Goal: Transaction & Acquisition: Purchase product/service

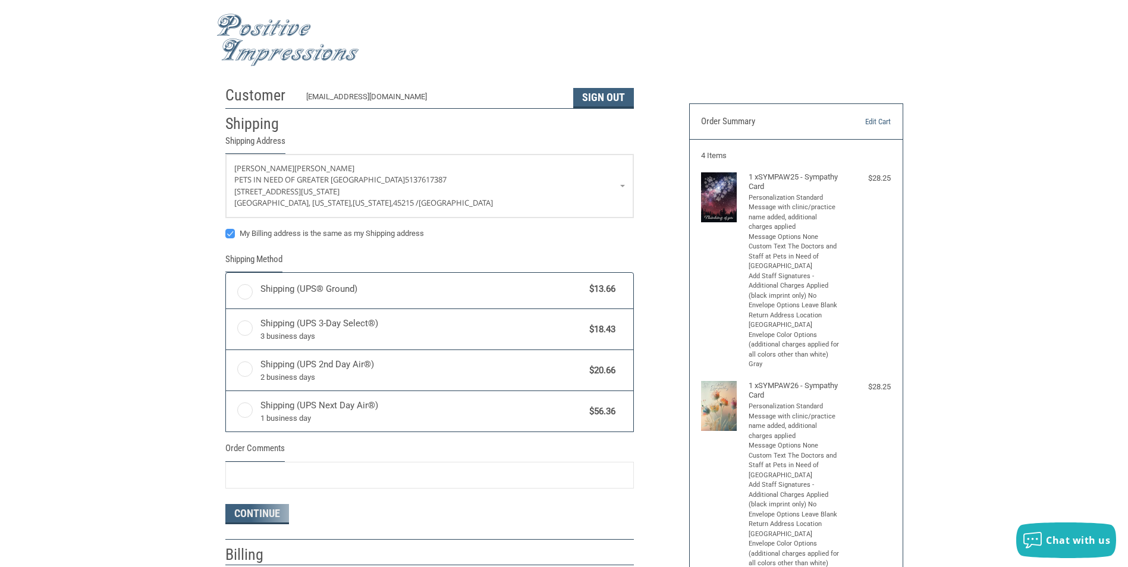
radio input "true"
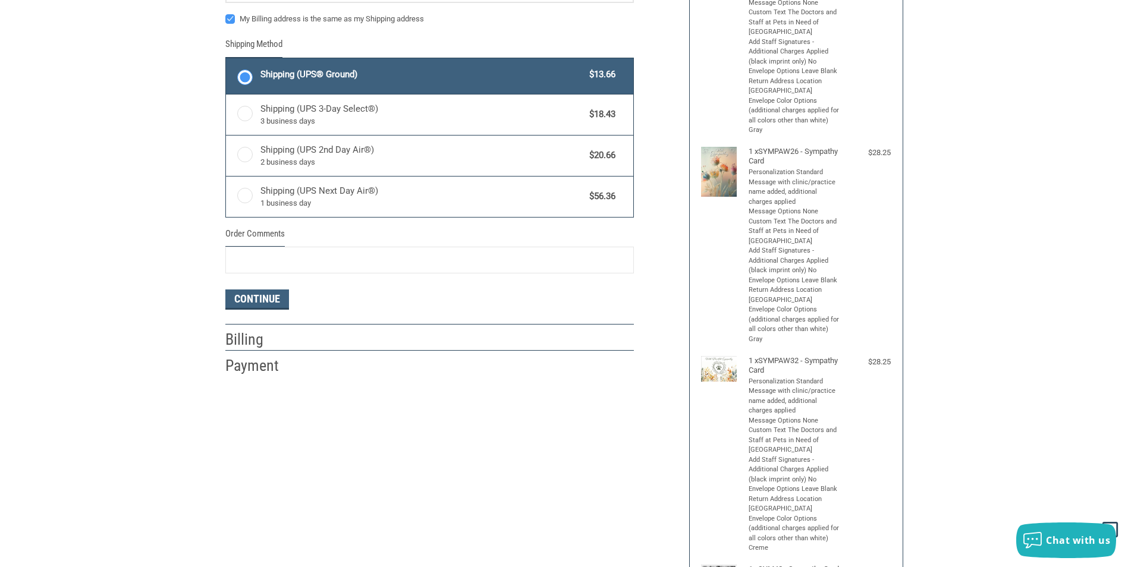
scroll to position [238, 0]
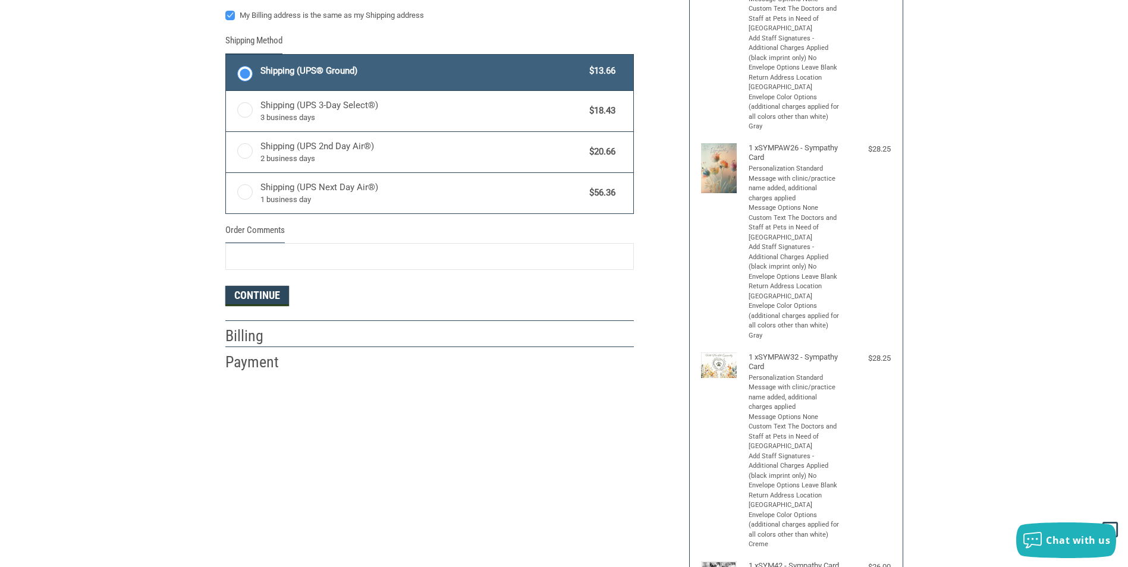
click at [258, 299] on button "Continue" at bounding box center [257, 296] width 64 height 20
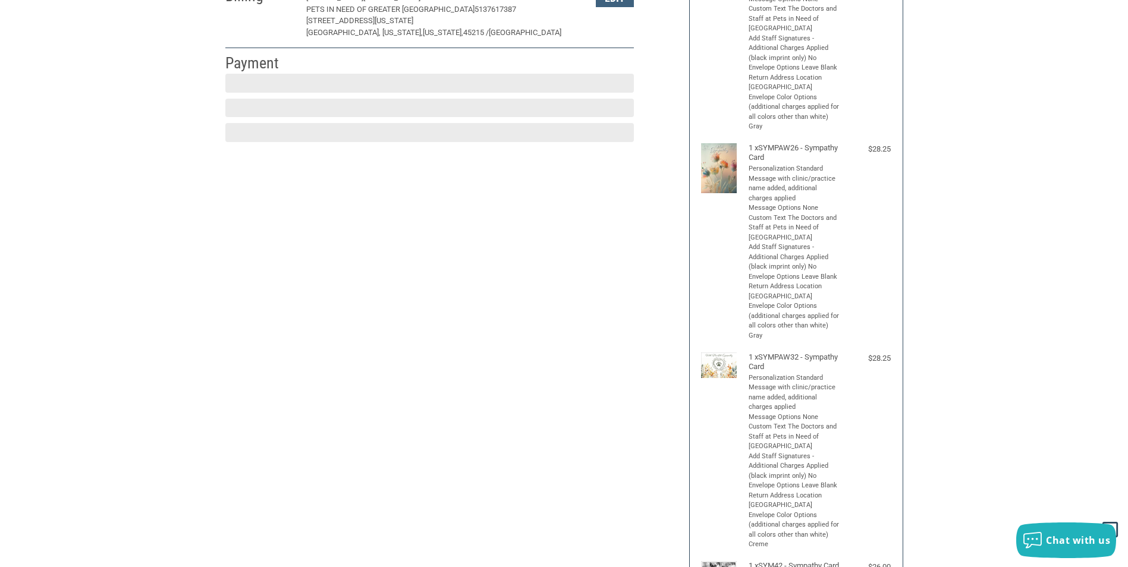
scroll to position [218, 0]
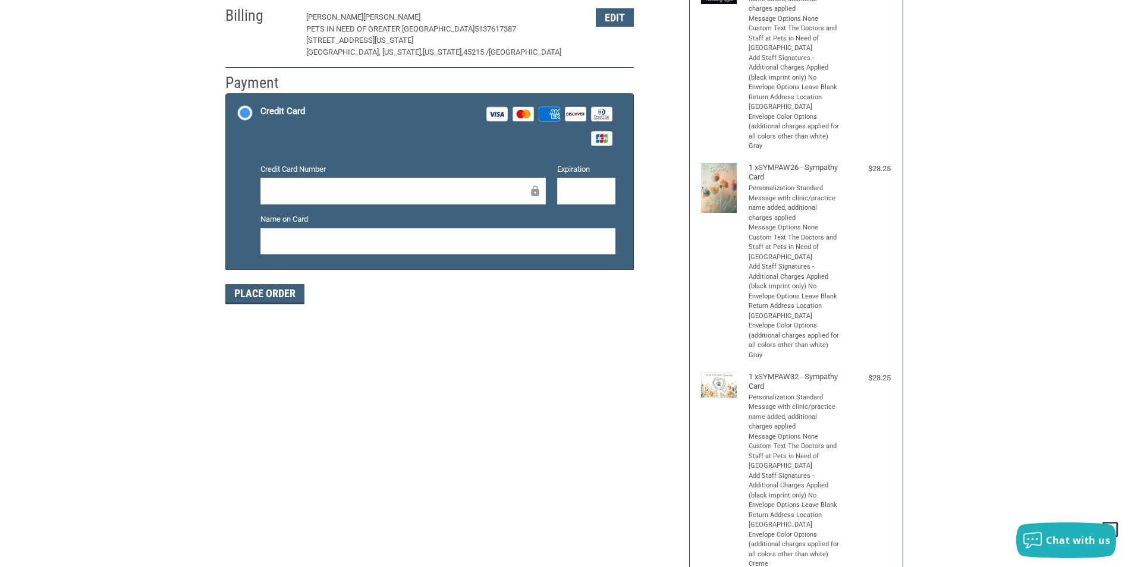
click at [300, 180] on div at bounding box center [404, 191] width 286 height 27
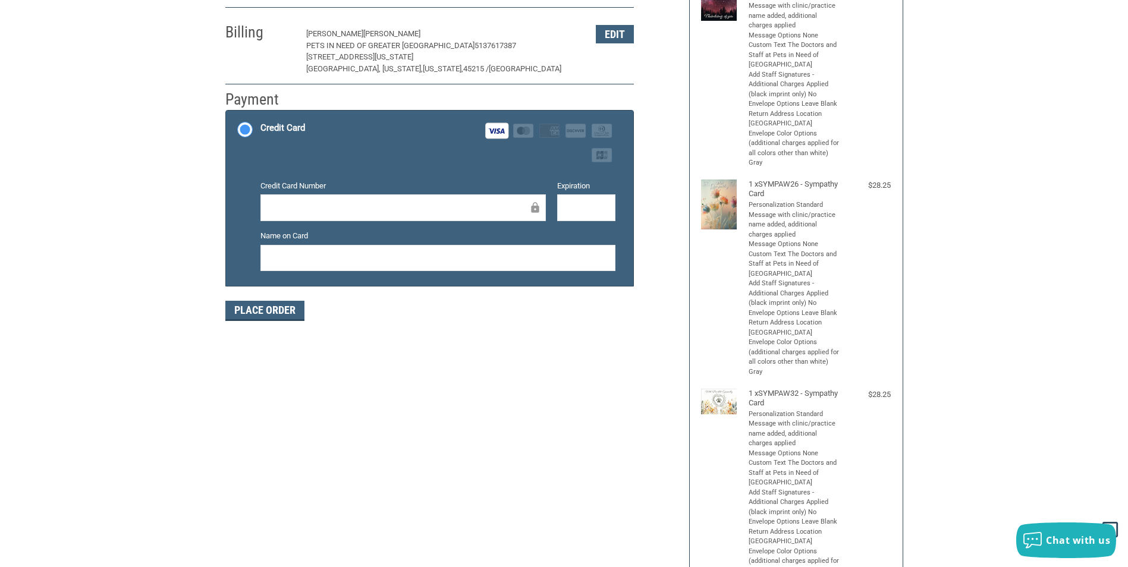
scroll to position [59, 0]
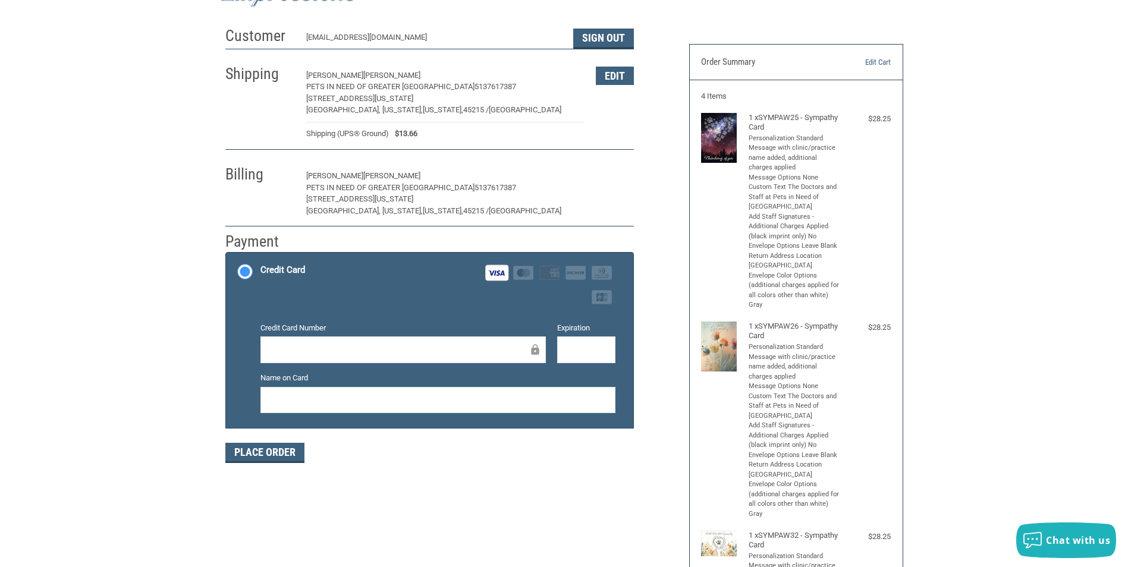
click at [618, 178] on button "Edit" at bounding box center [615, 176] width 38 height 18
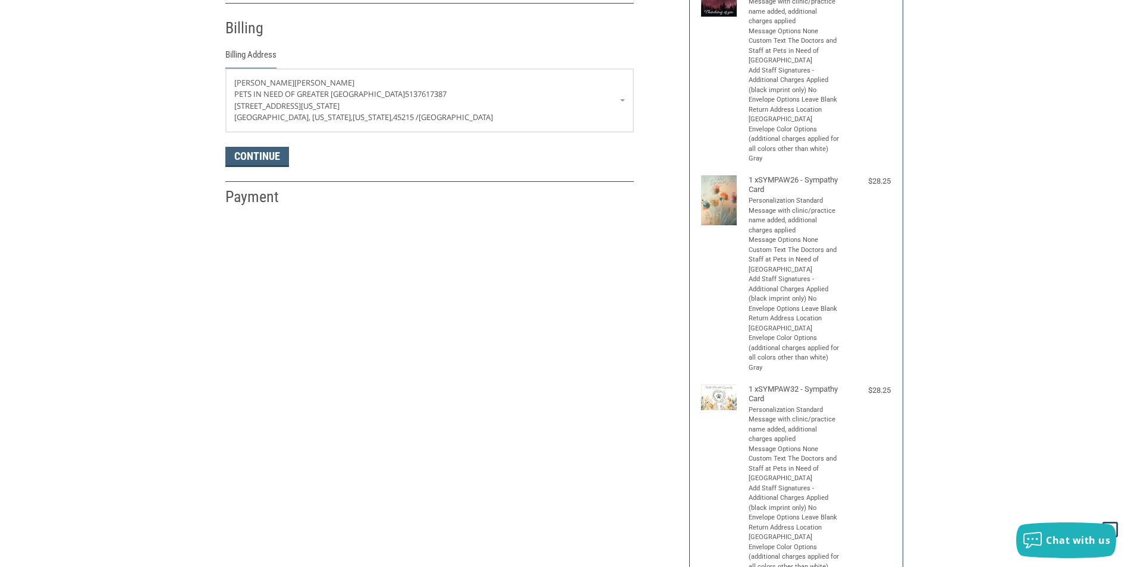
scroll to position [210, 0]
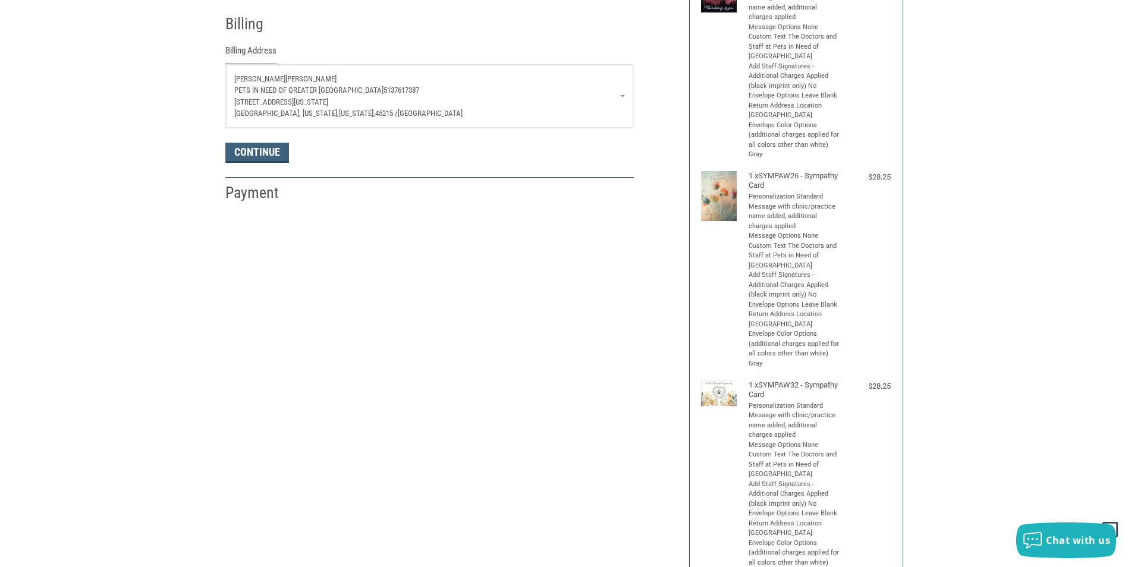
click at [307, 74] on p "[PERSON_NAME]" at bounding box center [429, 79] width 391 height 12
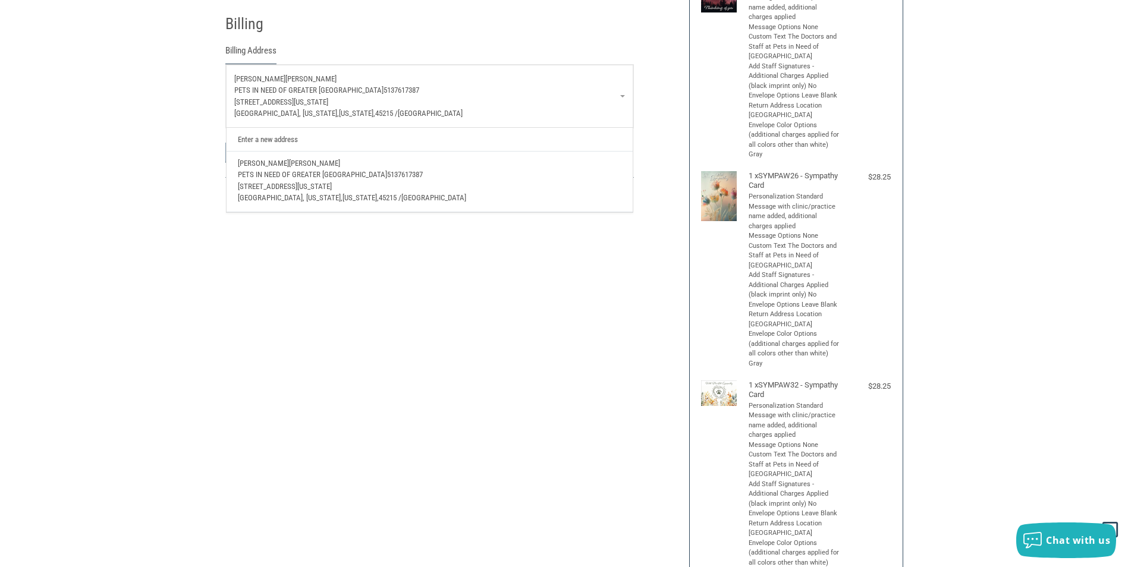
click at [302, 74] on p "[PERSON_NAME]" at bounding box center [429, 79] width 391 height 12
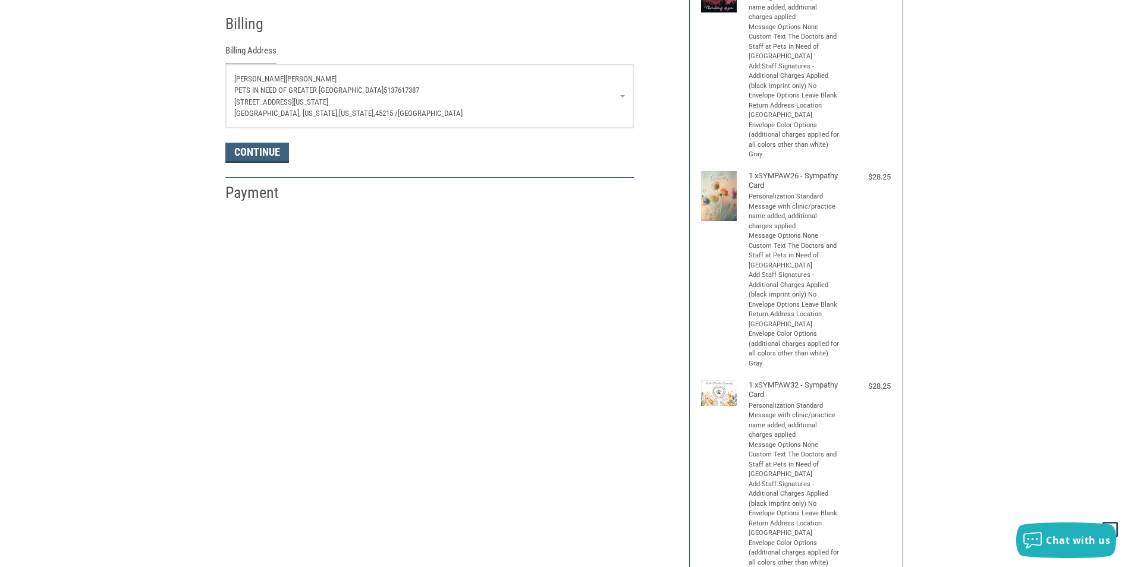
click at [303, 76] on p "[PERSON_NAME]" at bounding box center [429, 79] width 391 height 12
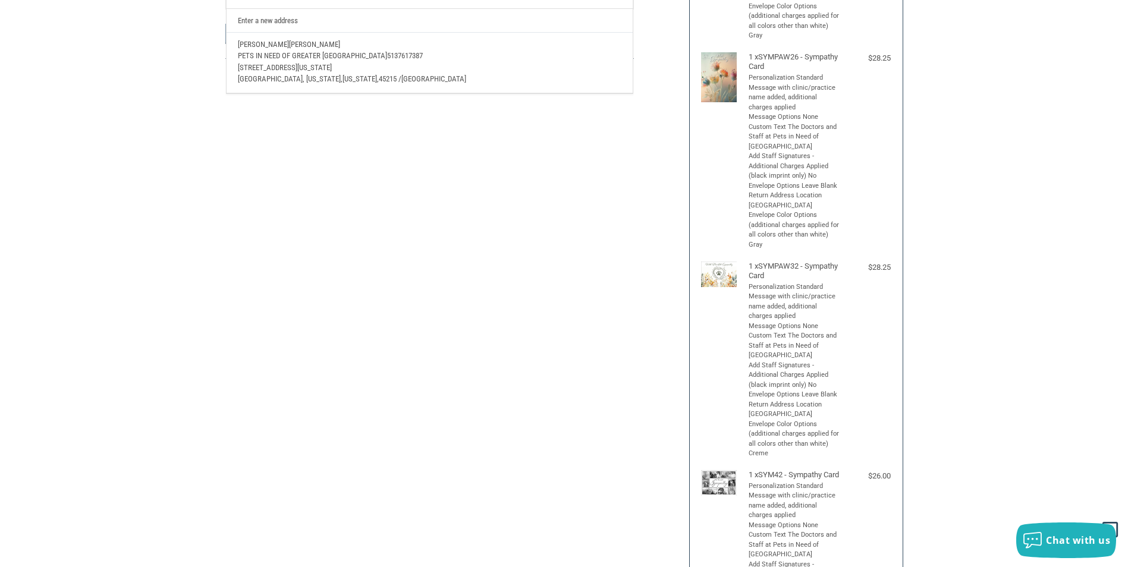
scroll to position [91, 0]
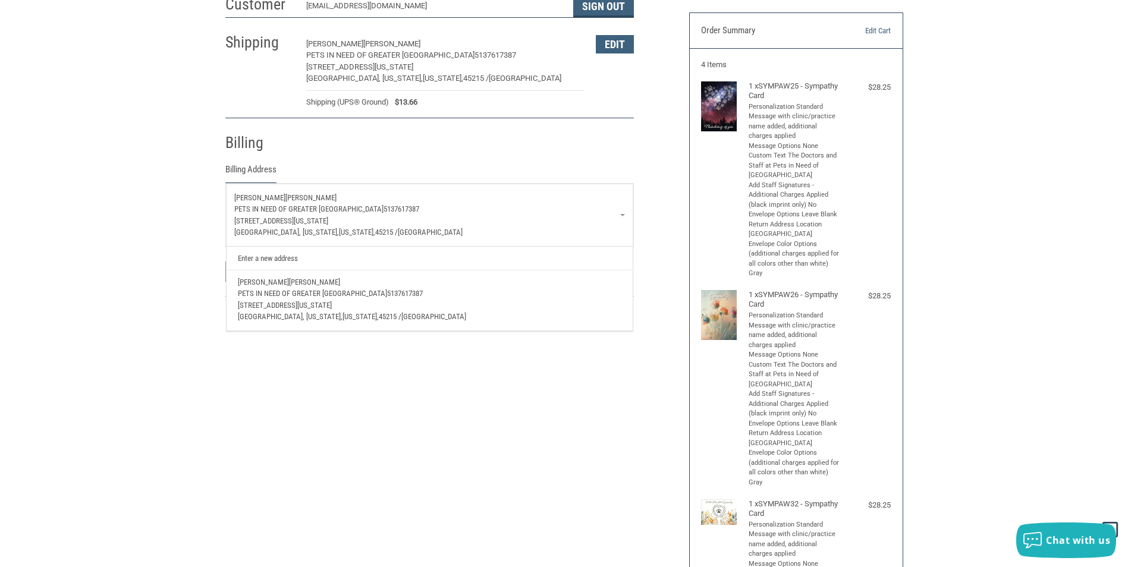
click at [282, 257] on link "Enter a new address" at bounding box center [429, 258] width 395 height 23
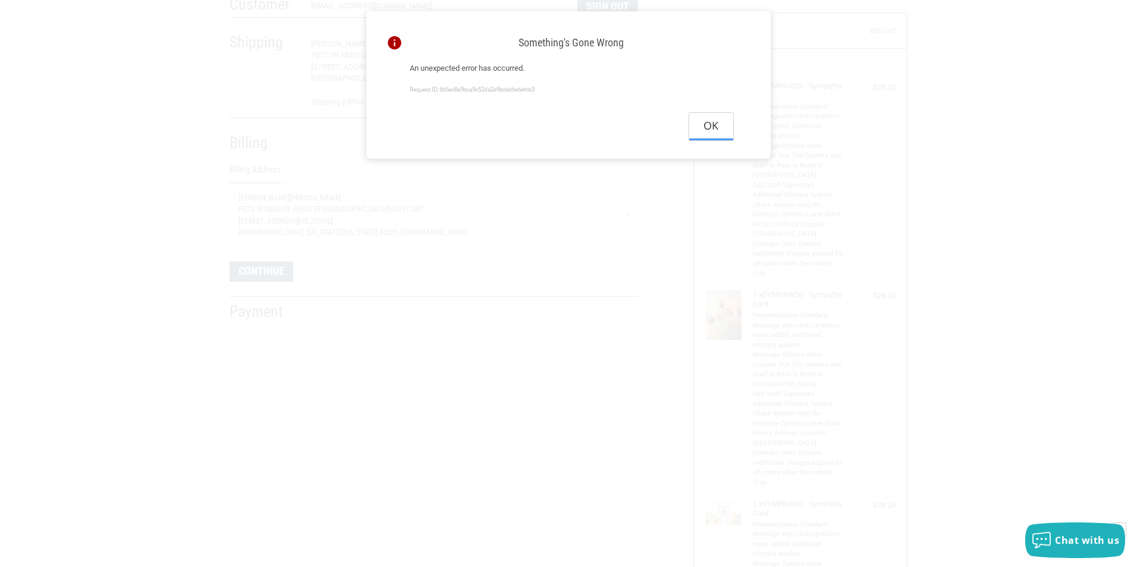
click at [706, 137] on button "Ok" at bounding box center [711, 126] width 44 height 27
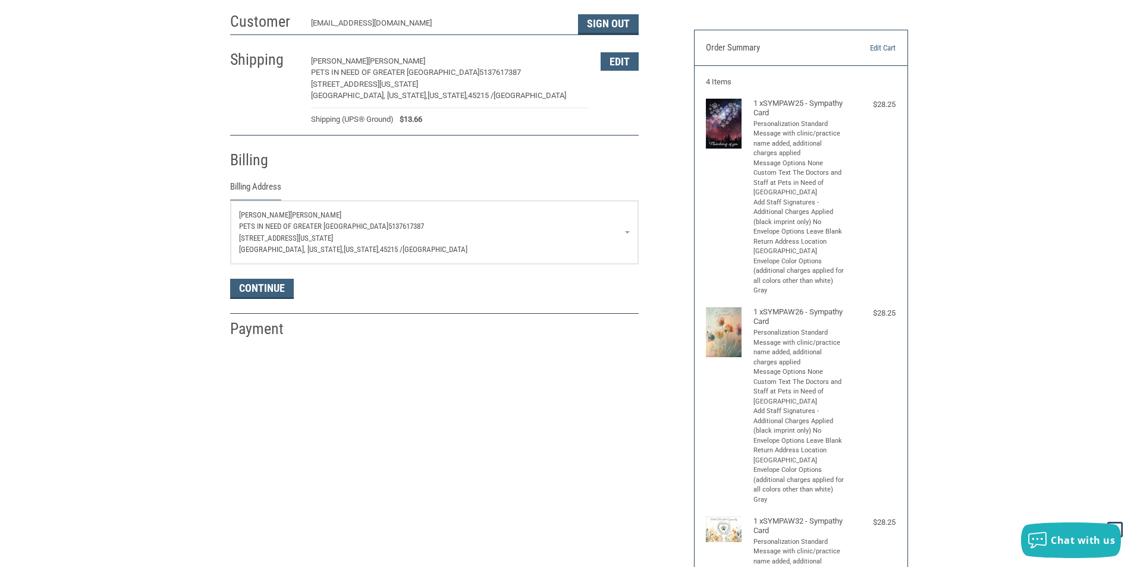
scroll to position [0, 0]
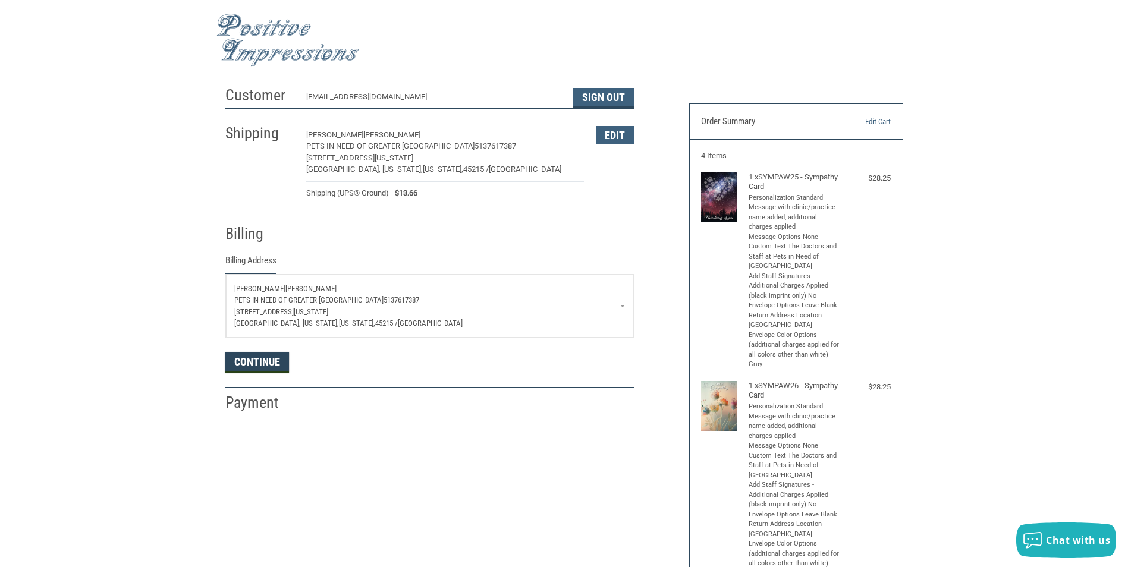
click at [259, 362] on button "Continue" at bounding box center [257, 363] width 64 height 20
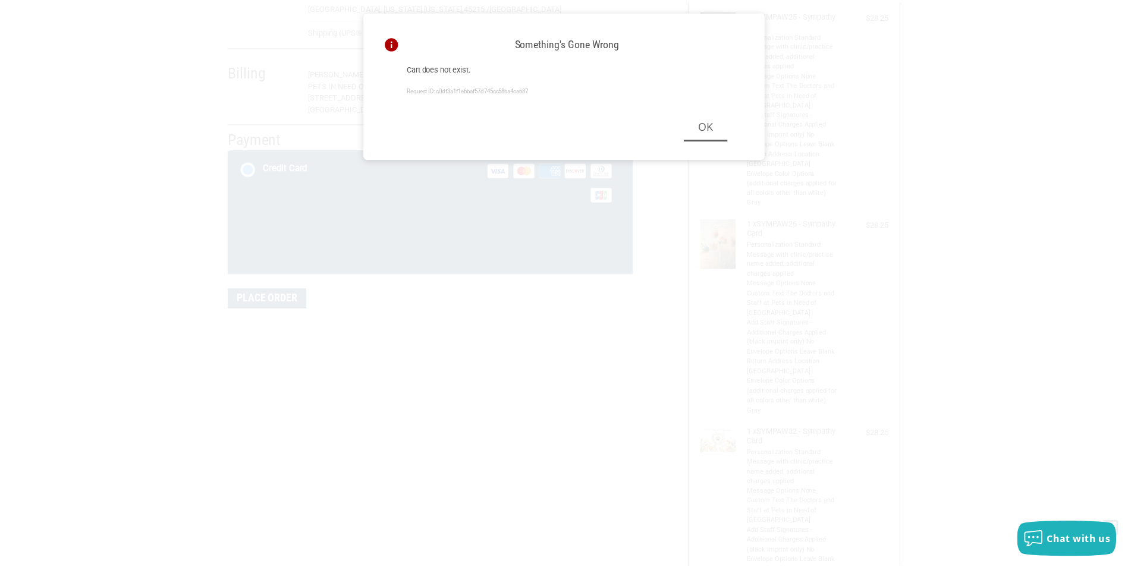
scroll to position [174, 0]
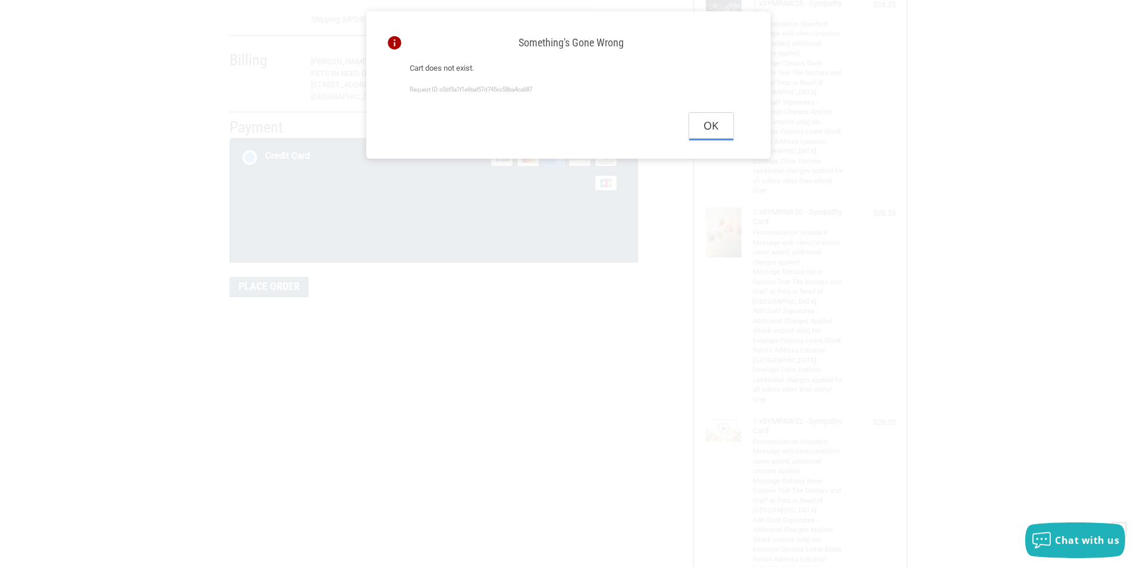
click at [721, 131] on button "Ok" at bounding box center [711, 126] width 44 height 27
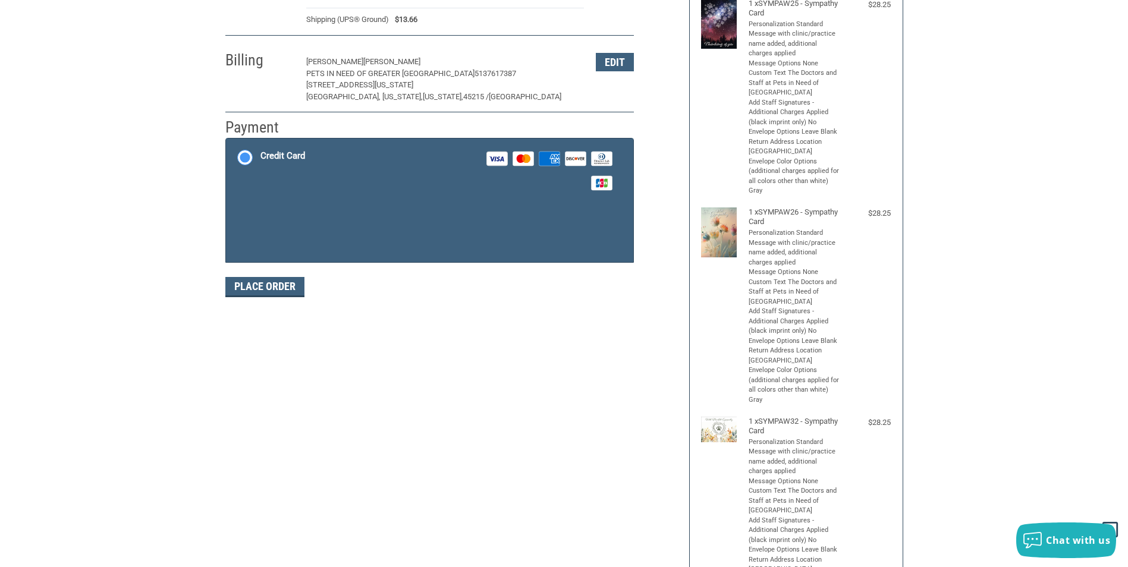
scroll to position [0, 0]
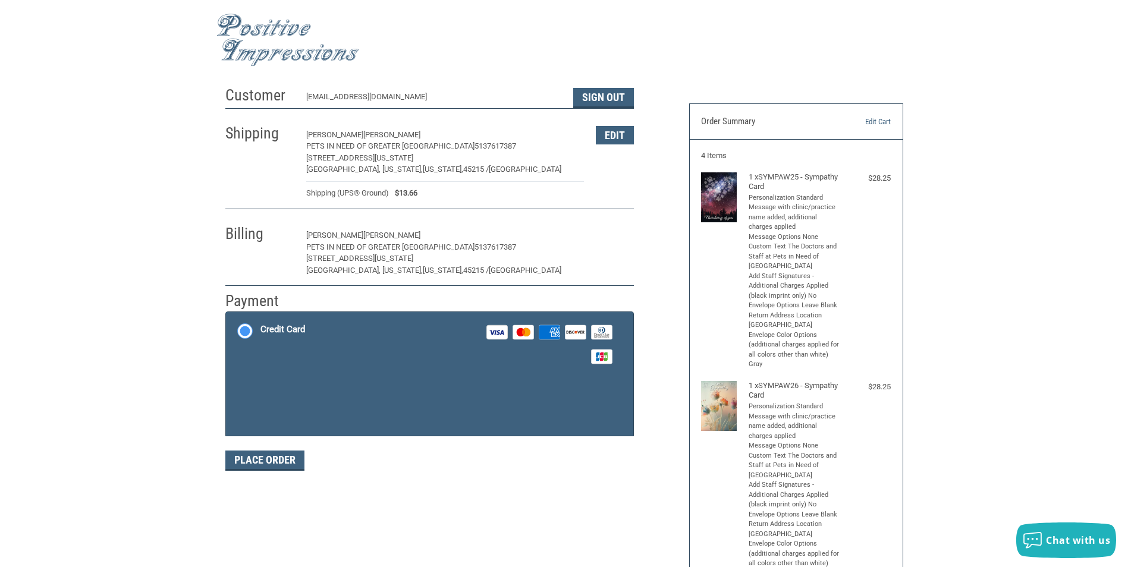
click at [607, 236] on button "Edit" at bounding box center [615, 236] width 38 height 18
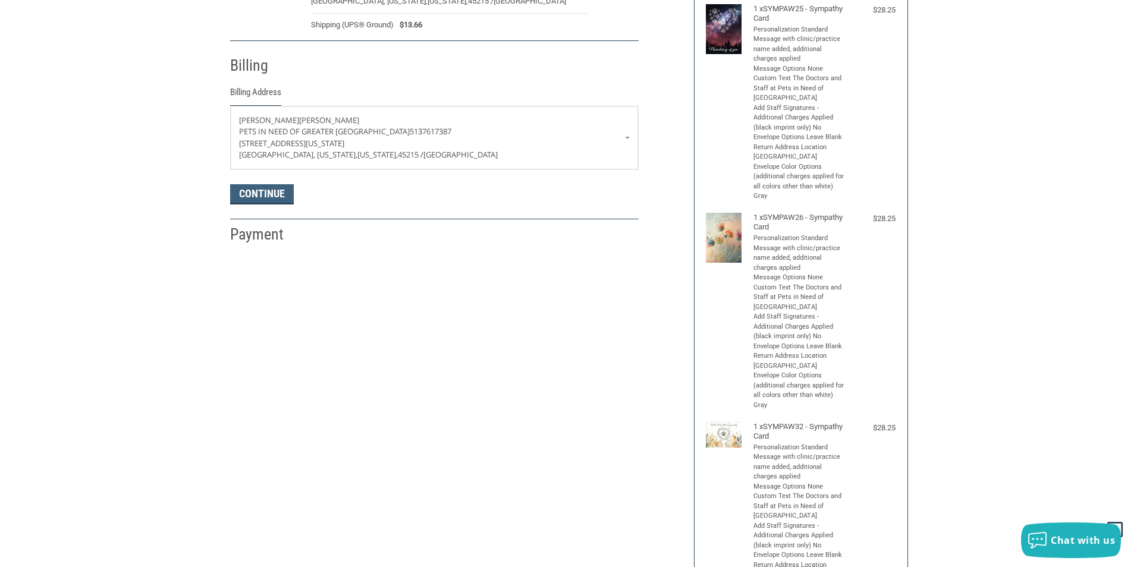
scroll to position [210, 0]
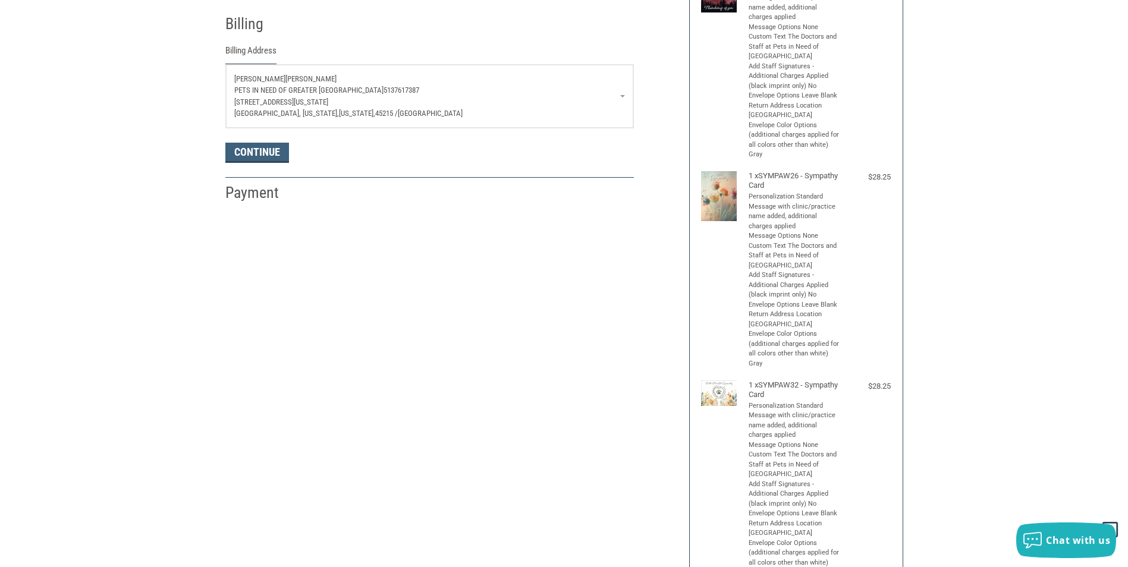
click at [307, 79] on p "[PERSON_NAME]" at bounding box center [429, 79] width 391 height 12
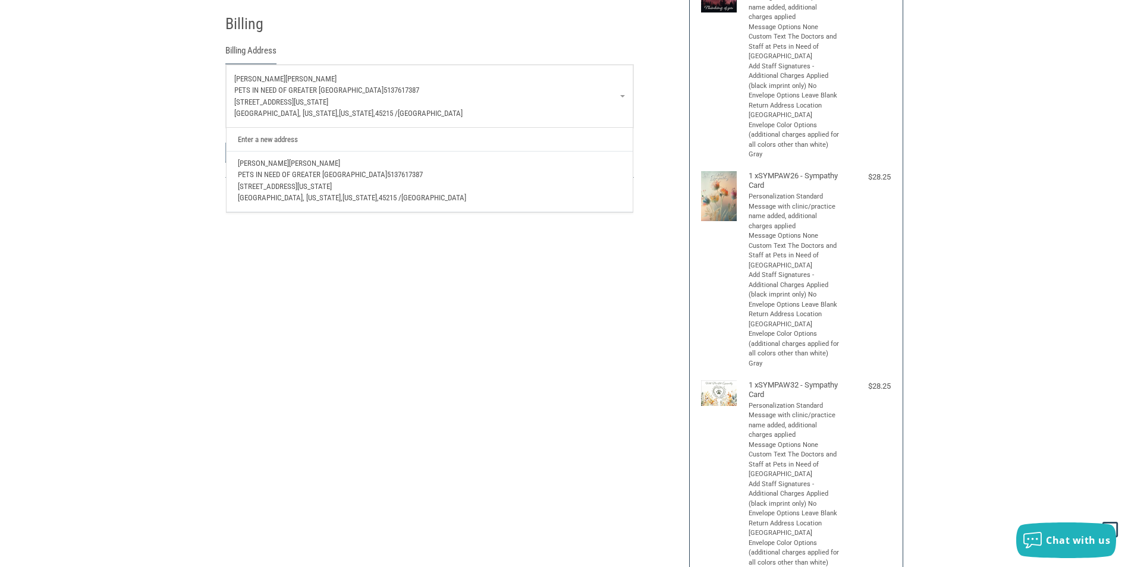
click at [303, 77] on p "[PERSON_NAME]" at bounding box center [429, 79] width 391 height 12
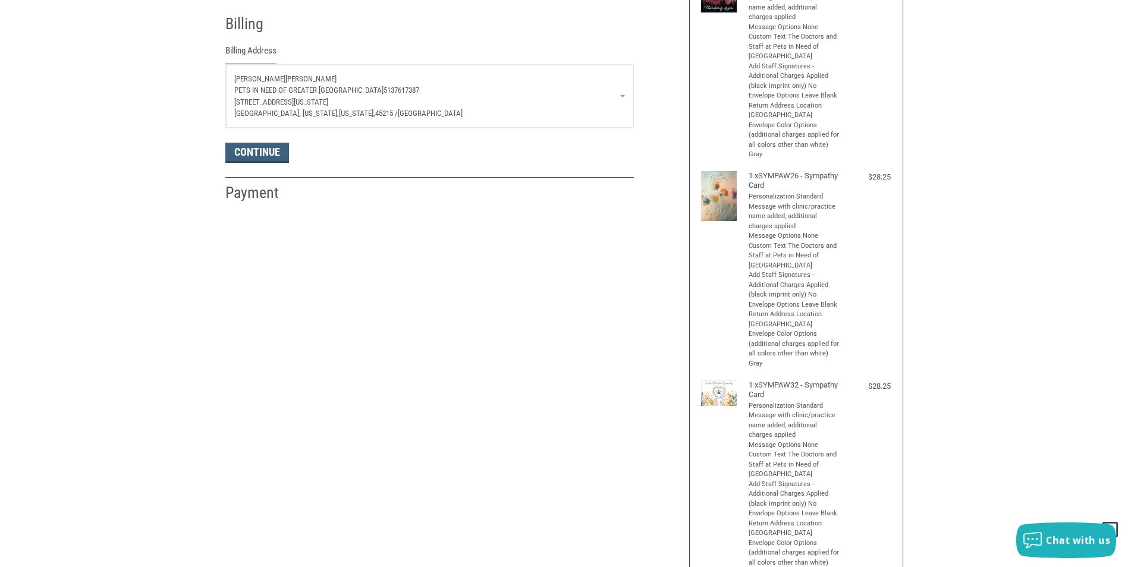
click at [303, 77] on p "[PERSON_NAME]" at bounding box center [429, 79] width 391 height 12
click at [311, 161] on p "[PERSON_NAME]" at bounding box center [429, 164] width 383 height 12
click at [303, 78] on p "[PERSON_NAME]" at bounding box center [429, 79] width 391 height 12
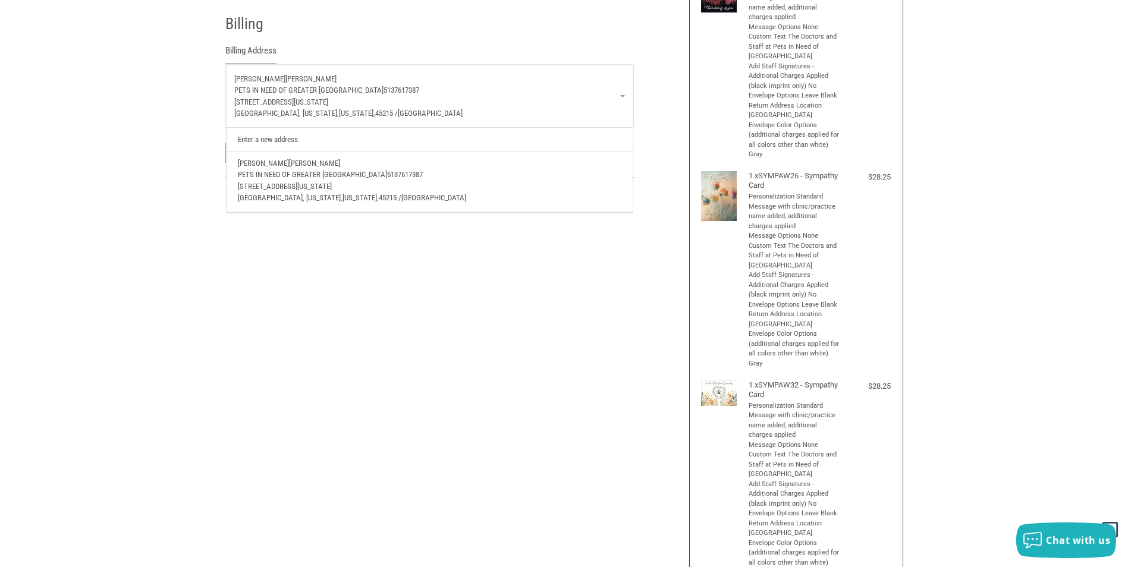
click at [303, 78] on p "[PERSON_NAME]" at bounding box center [429, 79] width 391 height 12
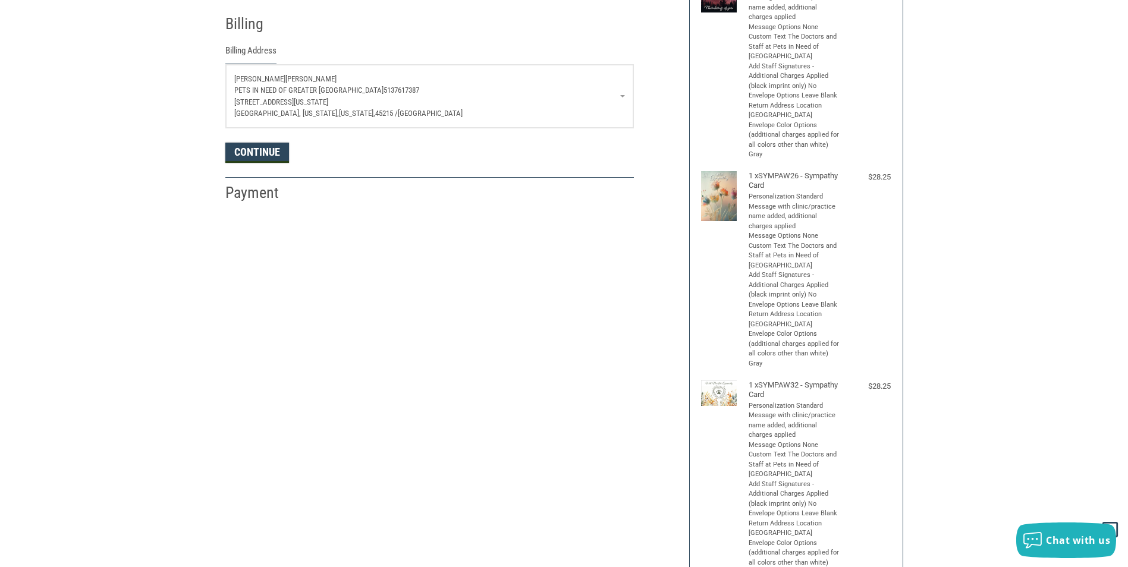
click at [258, 159] on button "Continue" at bounding box center [257, 153] width 64 height 20
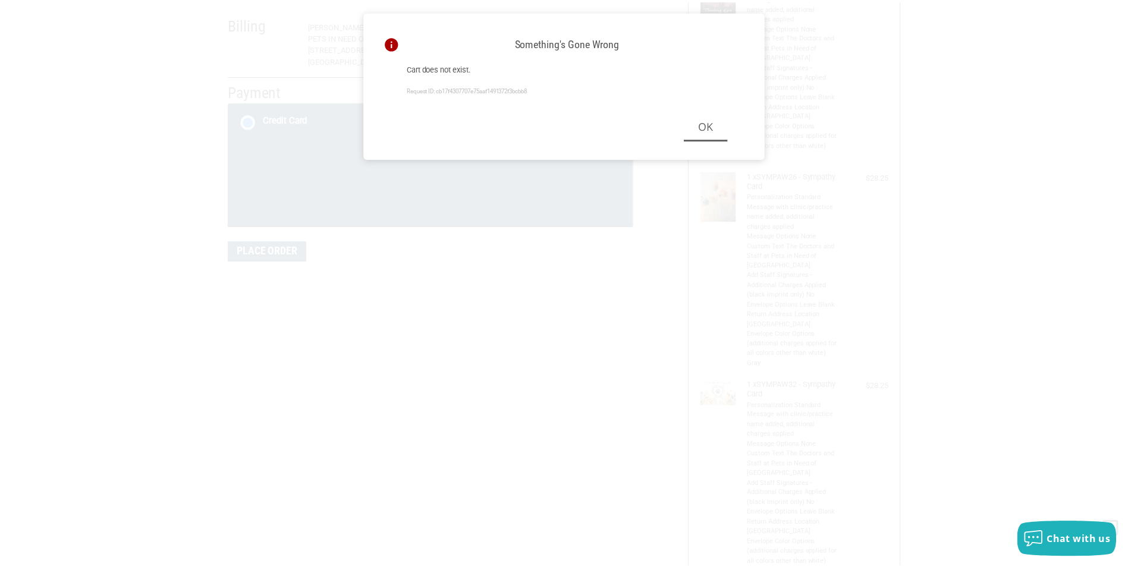
scroll to position [174, 0]
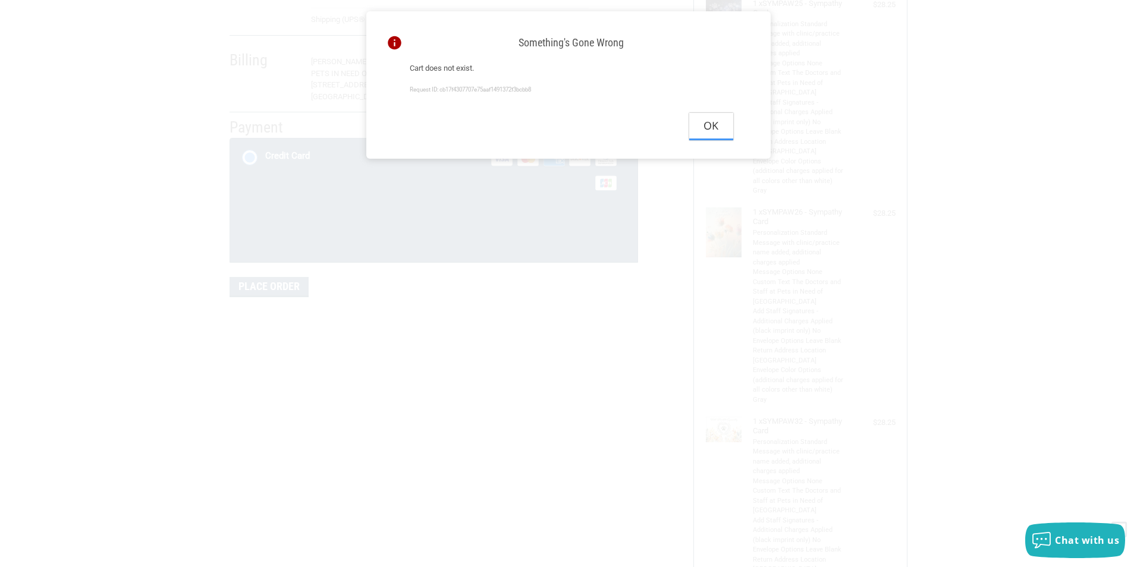
click at [713, 133] on button "Ok" at bounding box center [711, 126] width 44 height 27
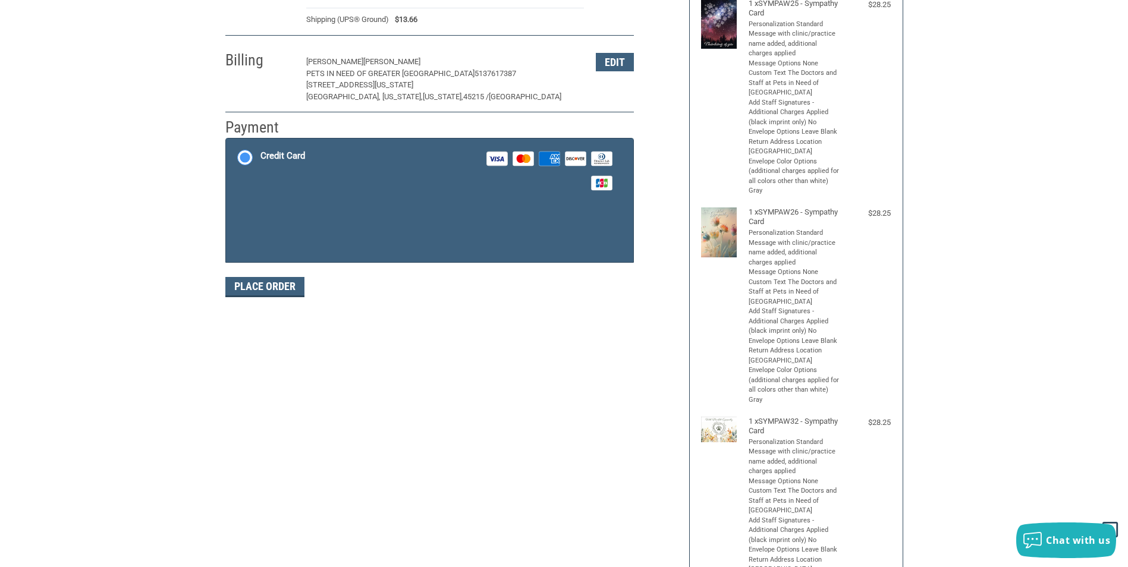
scroll to position [0, 0]
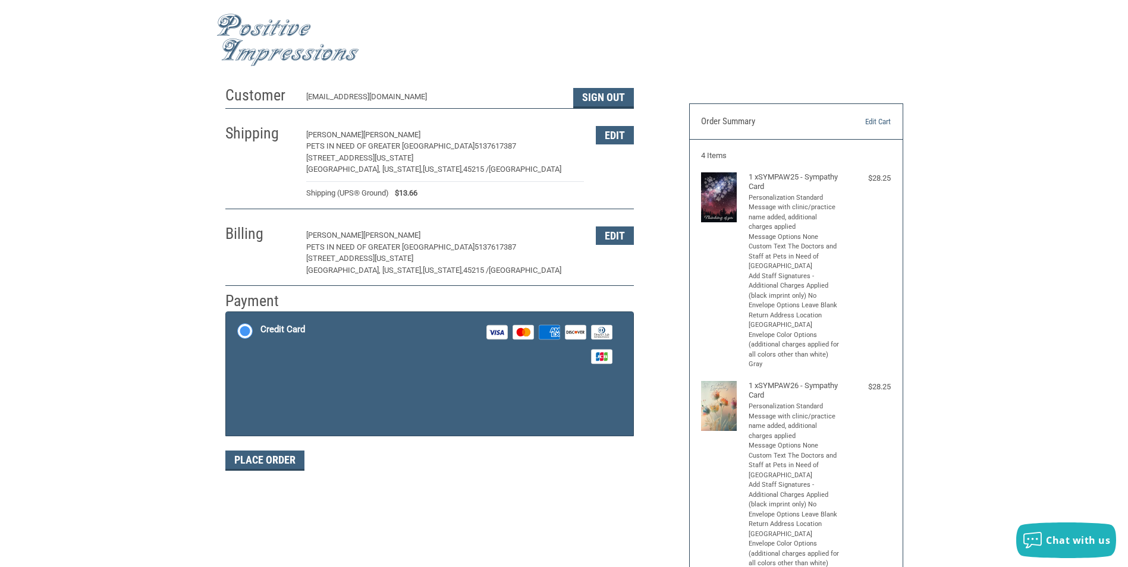
click at [279, 328] on div "Credit Card" at bounding box center [283, 330] width 45 height 20
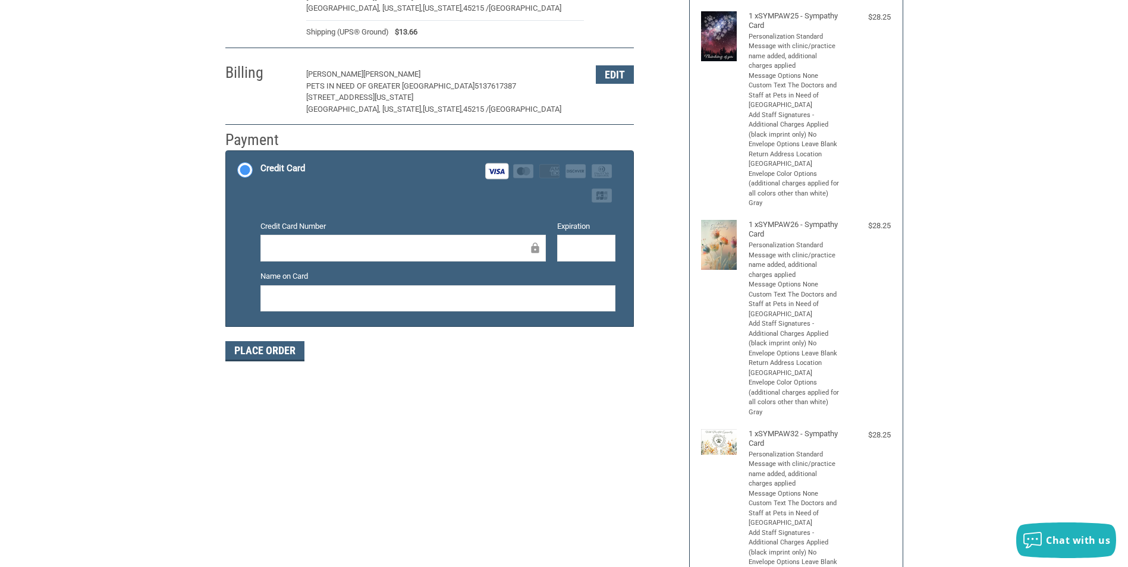
scroll to position [178, 0]
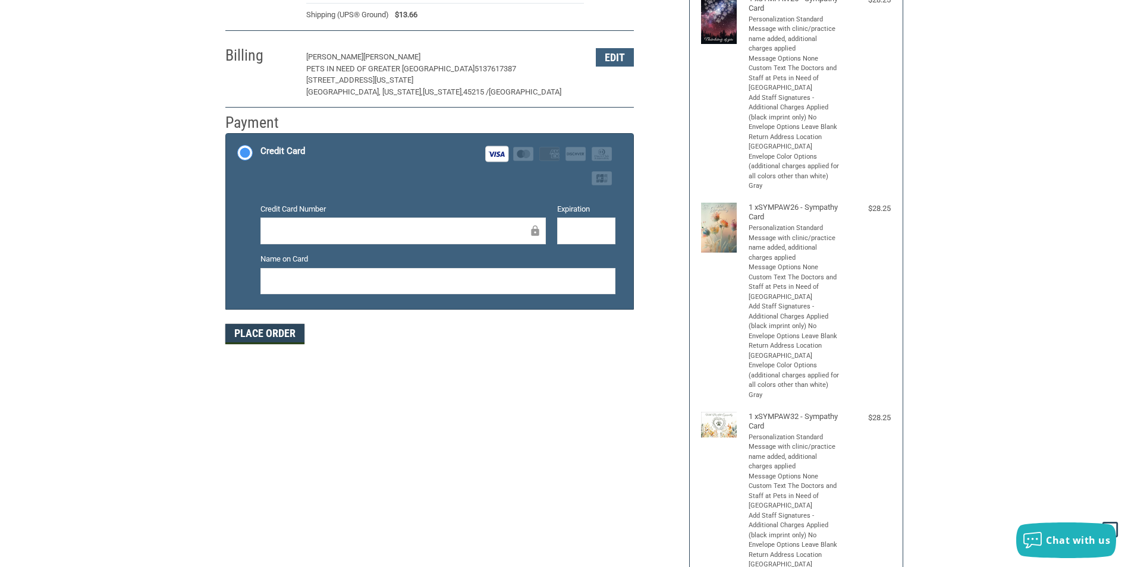
click at [249, 333] on button "Place Order" at bounding box center [264, 334] width 79 height 20
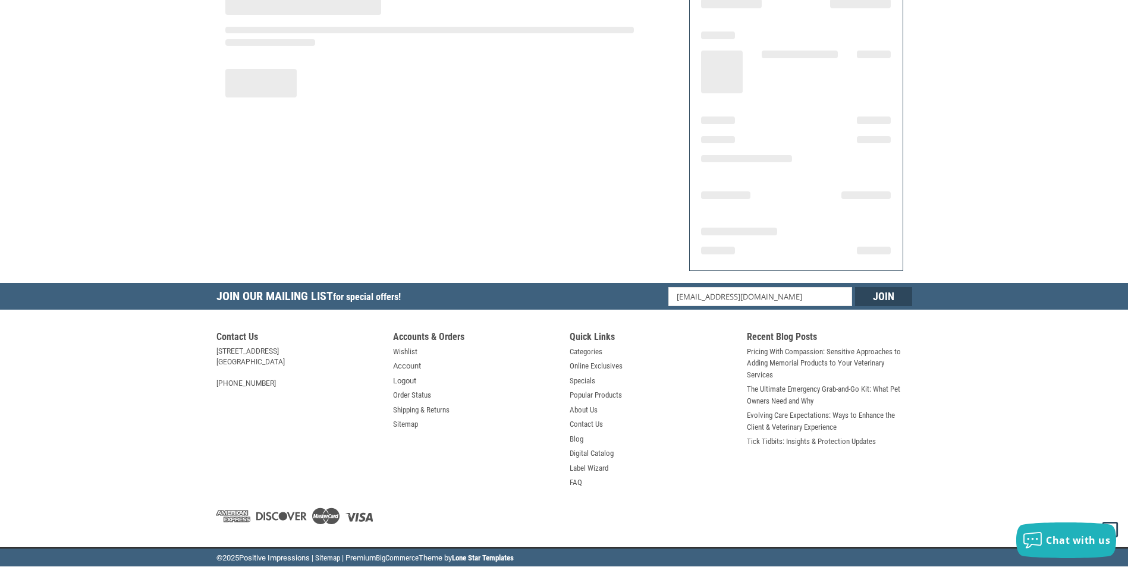
scroll to position [117, 0]
